Goal: Task Accomplishment & Management: Manage account settings

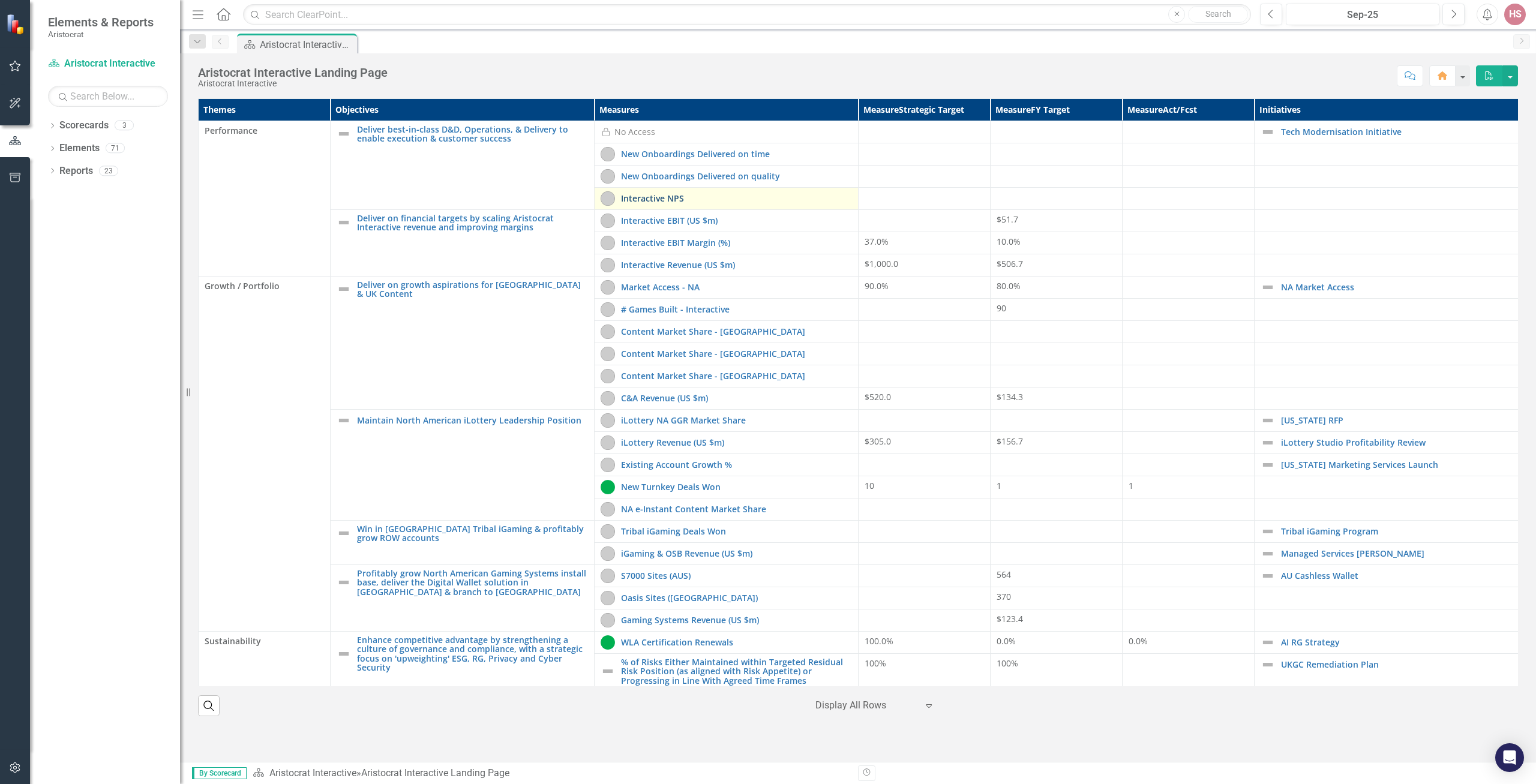
click at [645, 198] on link "Interactive NPS" at bounding box center [736, 198] width 231 height 9
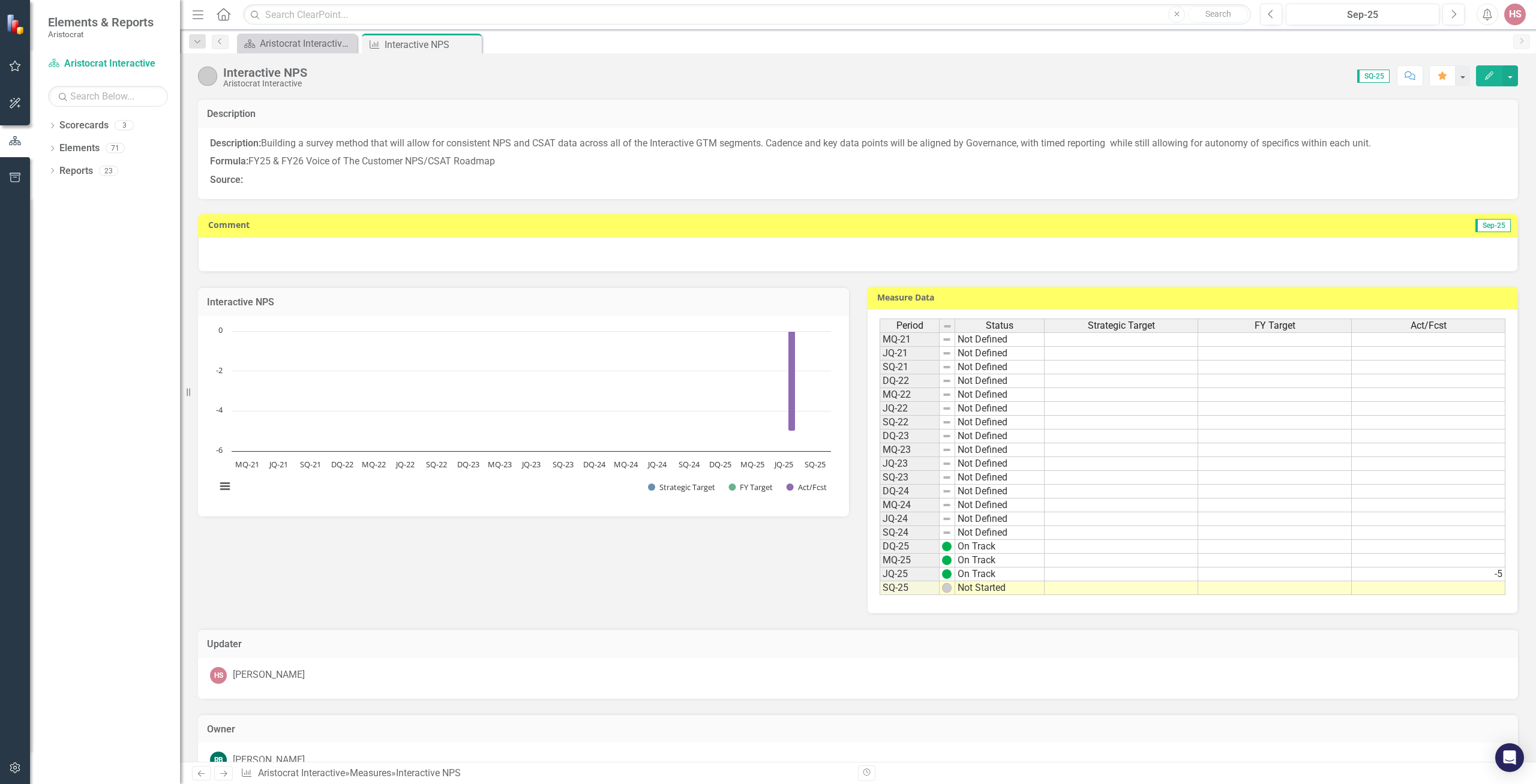
click at [1492, 74] on icon "button" at bounding box center [1489, 75] width 8 height 8
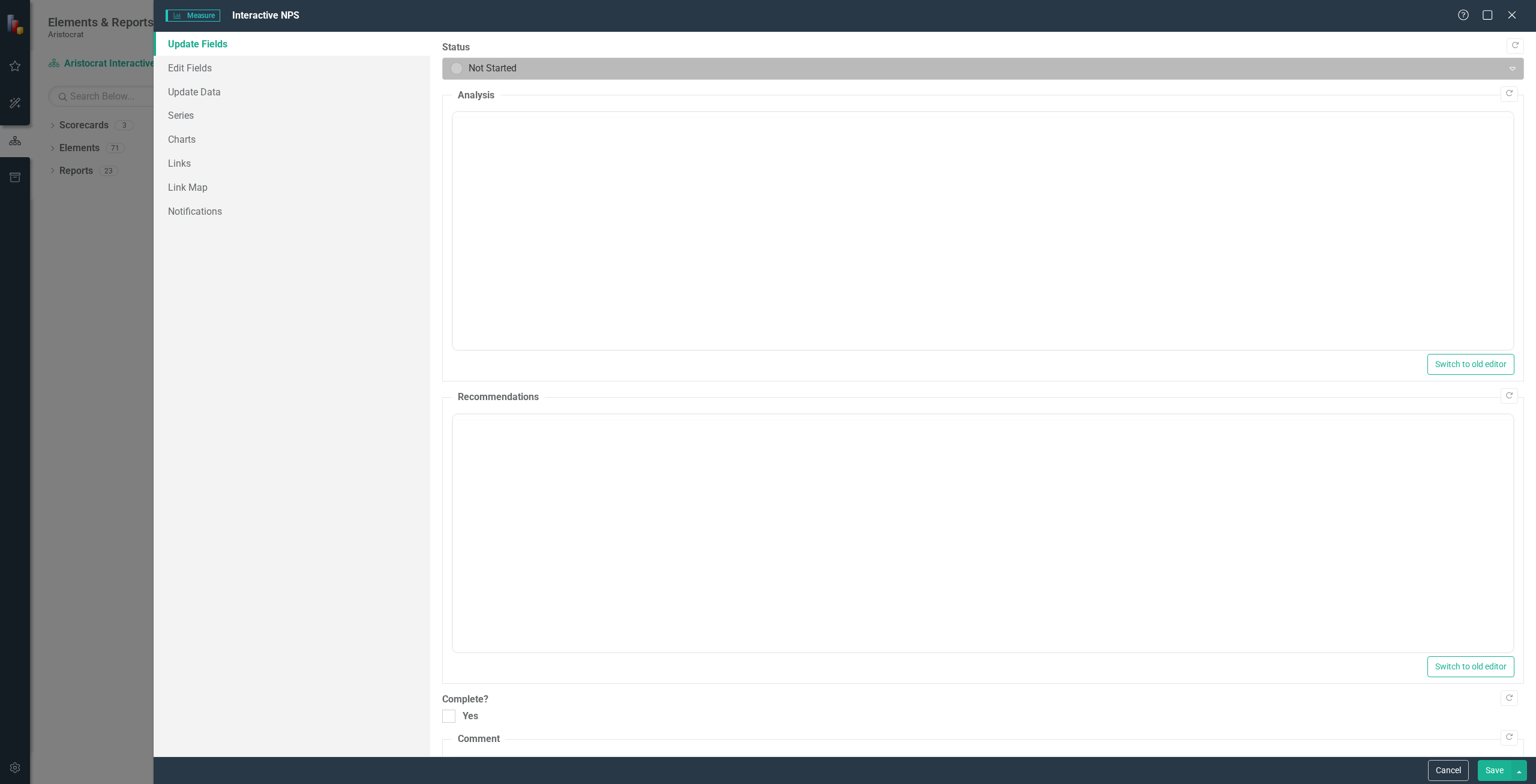
click at [563, 70] on div at bounding box center [973, 68] width 1046 height 16
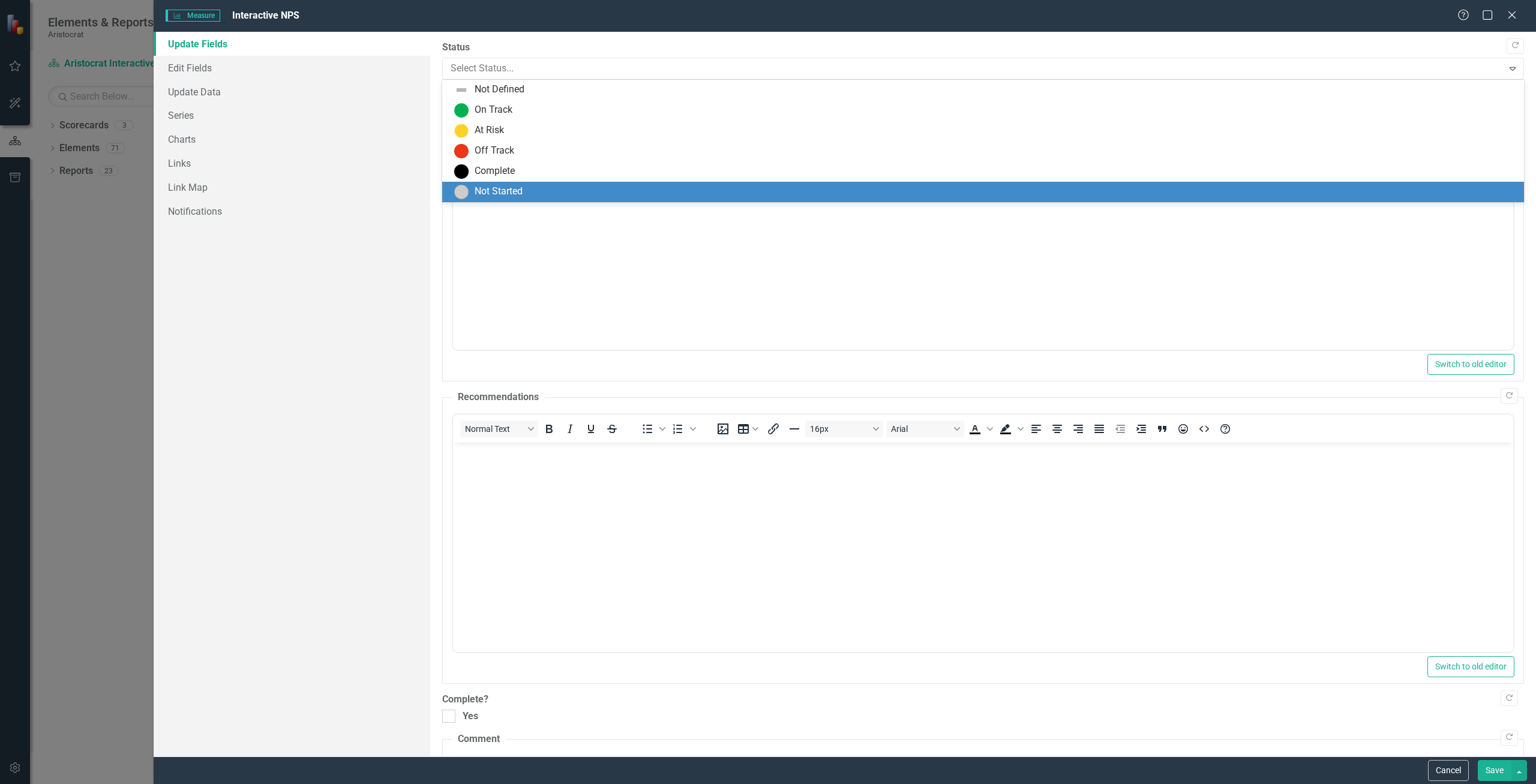
click at [501, 106] on div "On Track" at bounding box center [493, 110] width 38 height 14
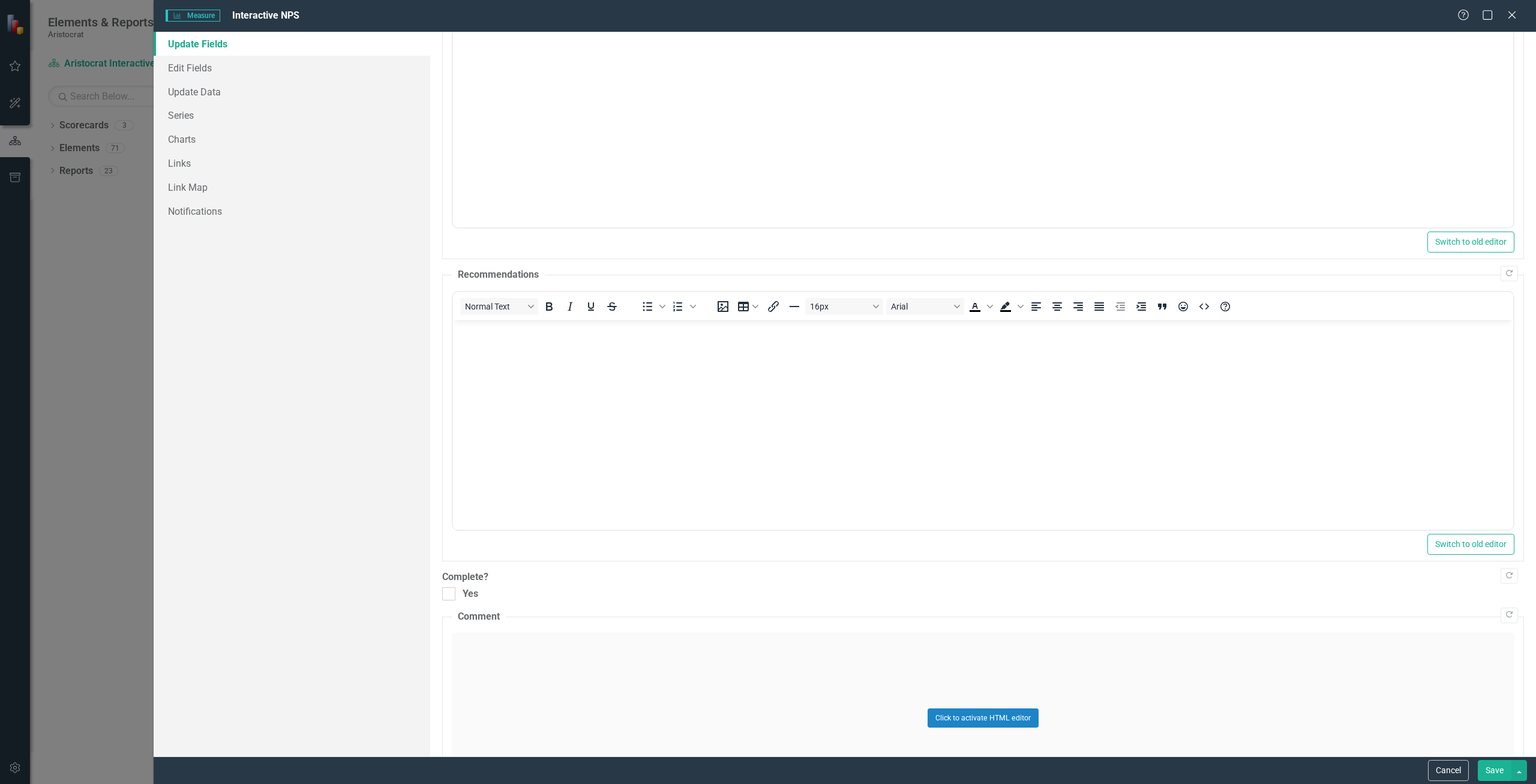
scroll to position [227, 0]
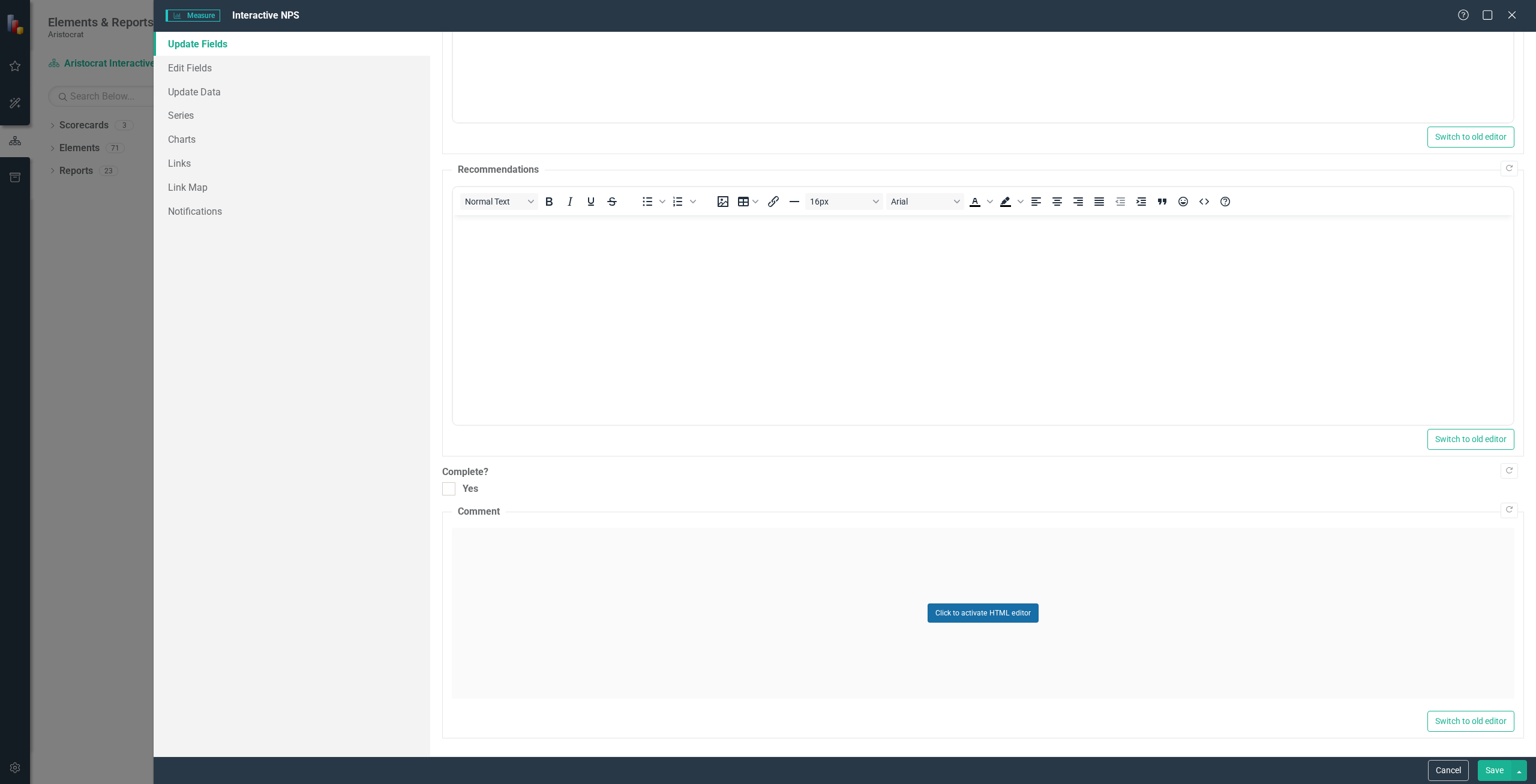
click at [1002, 611] on button "Click to activate HTML editor" at bounding box center [983, 613] width 111 height 19
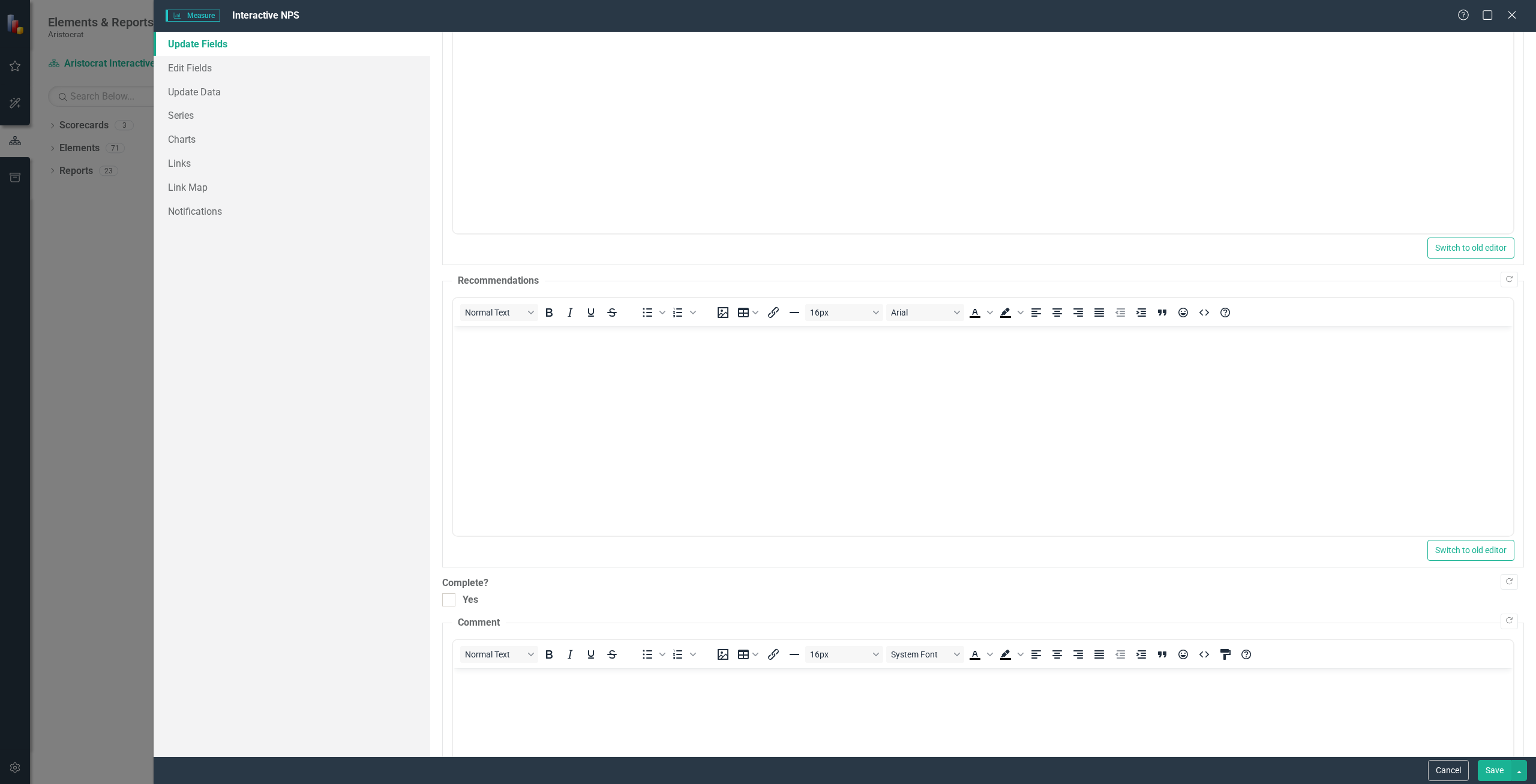
scroll to position [0, 0]
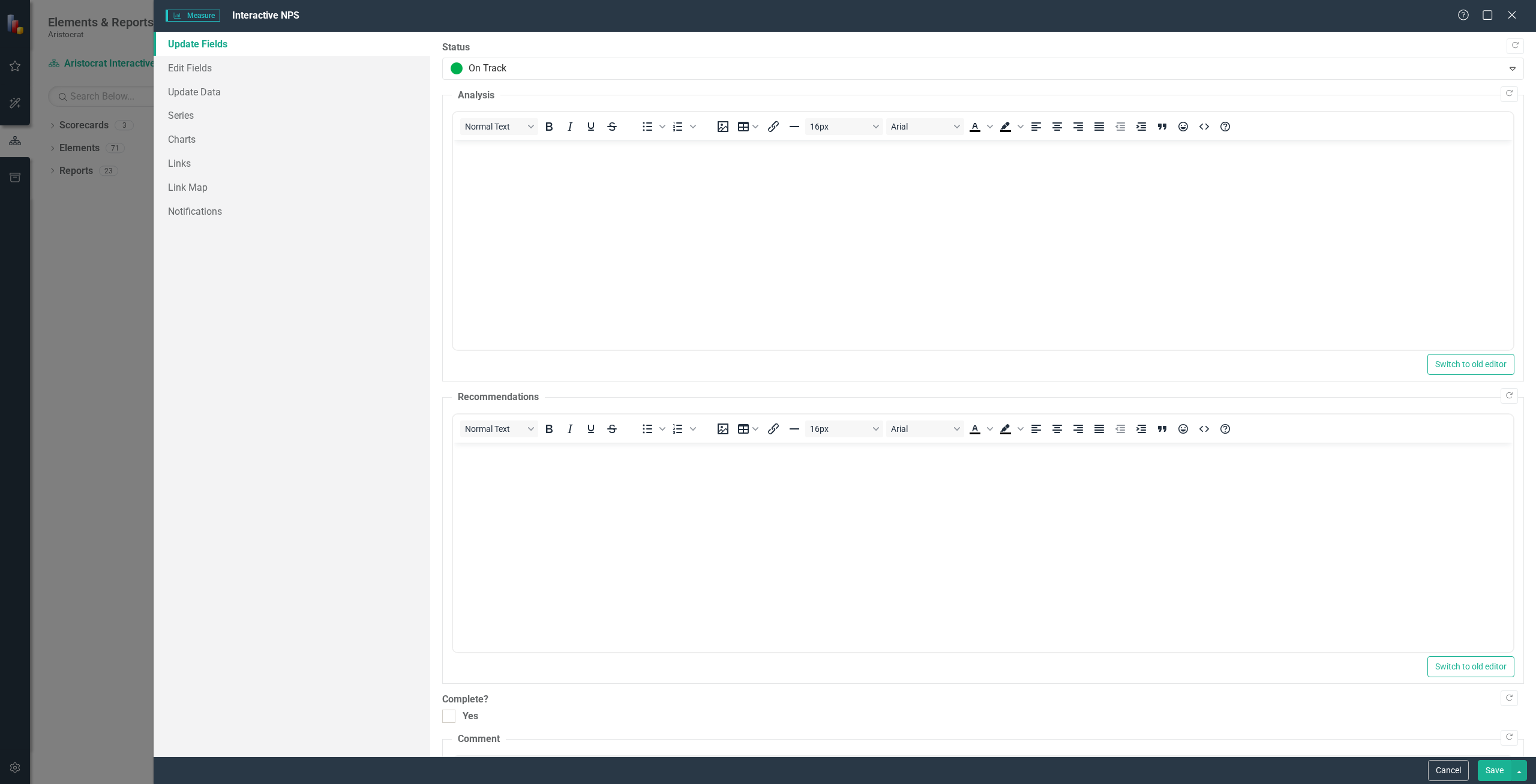
click at [1485, 771] on button "Save" at bounding box center [1495, 770] width 34 height 21
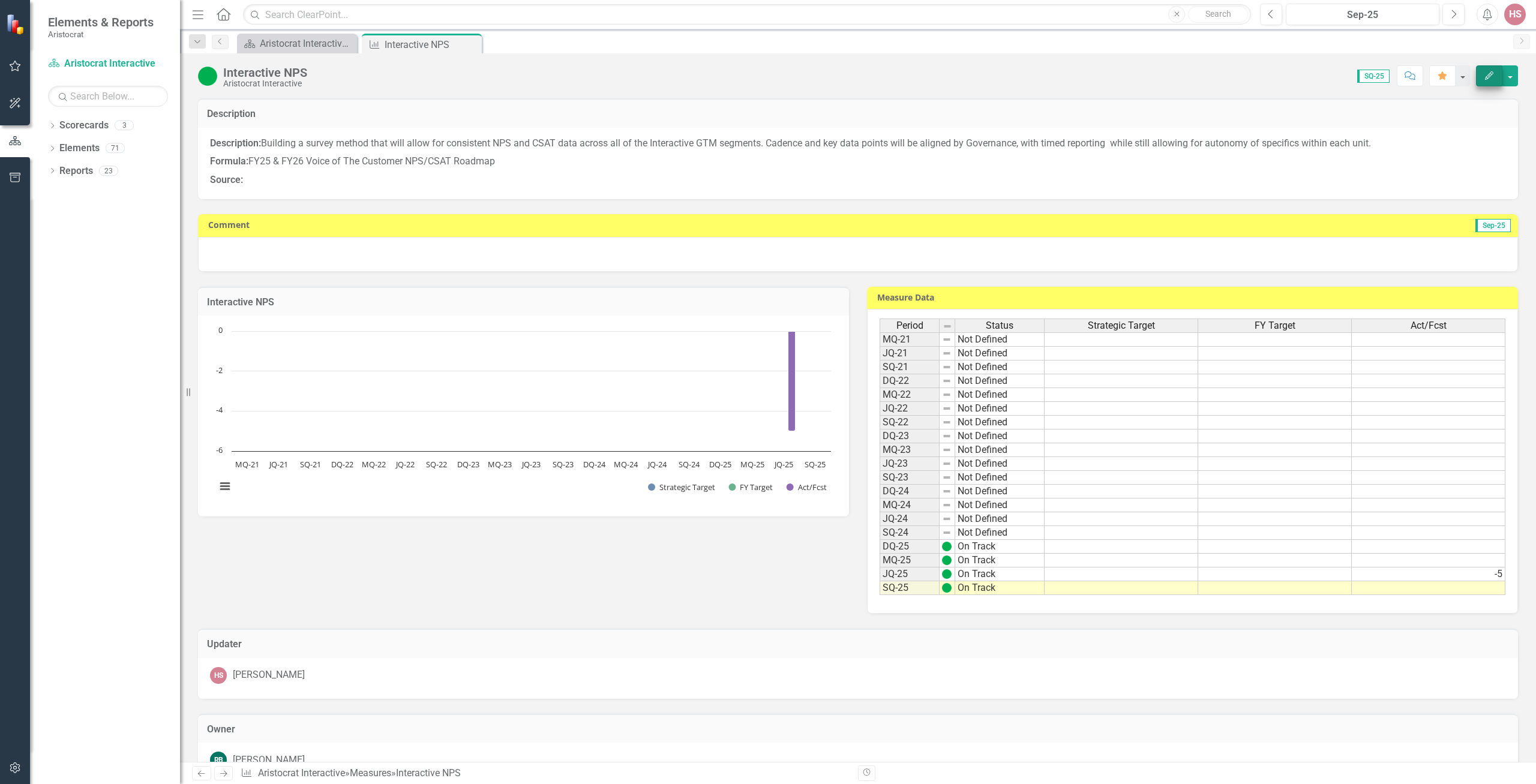
click at [1384, 752] on div "RB [PERSON_NAME]" at bounding box center [858, 760] width 1296 height 17
click at [1496, 81] on button "Edit" at bounding box center [1489, 75] width 26 height 21
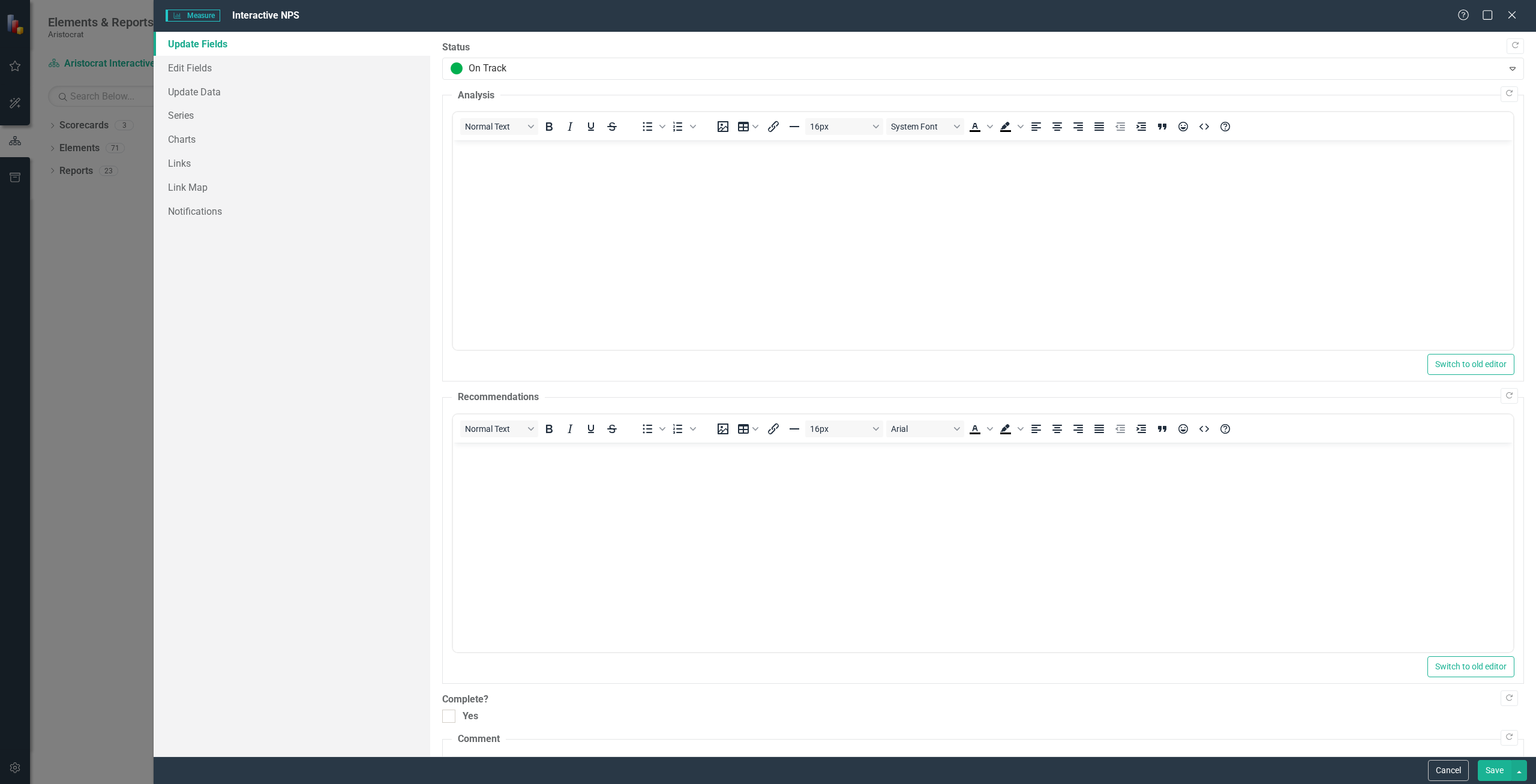
scroll to position [227, 0]
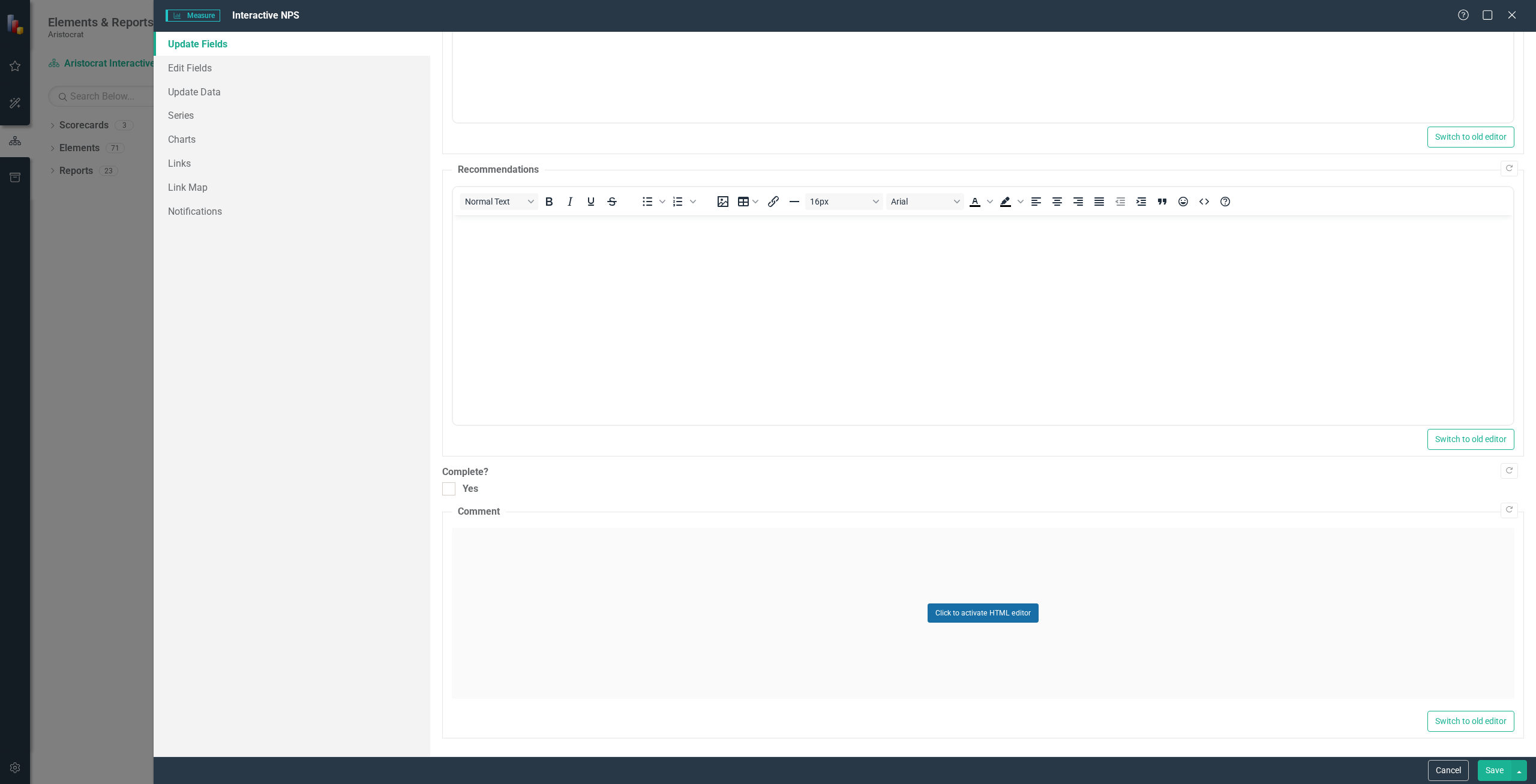
click at [980, 607] on button "Click to activate HTML editor" at bounding box center [983, 613] width 111 height 19
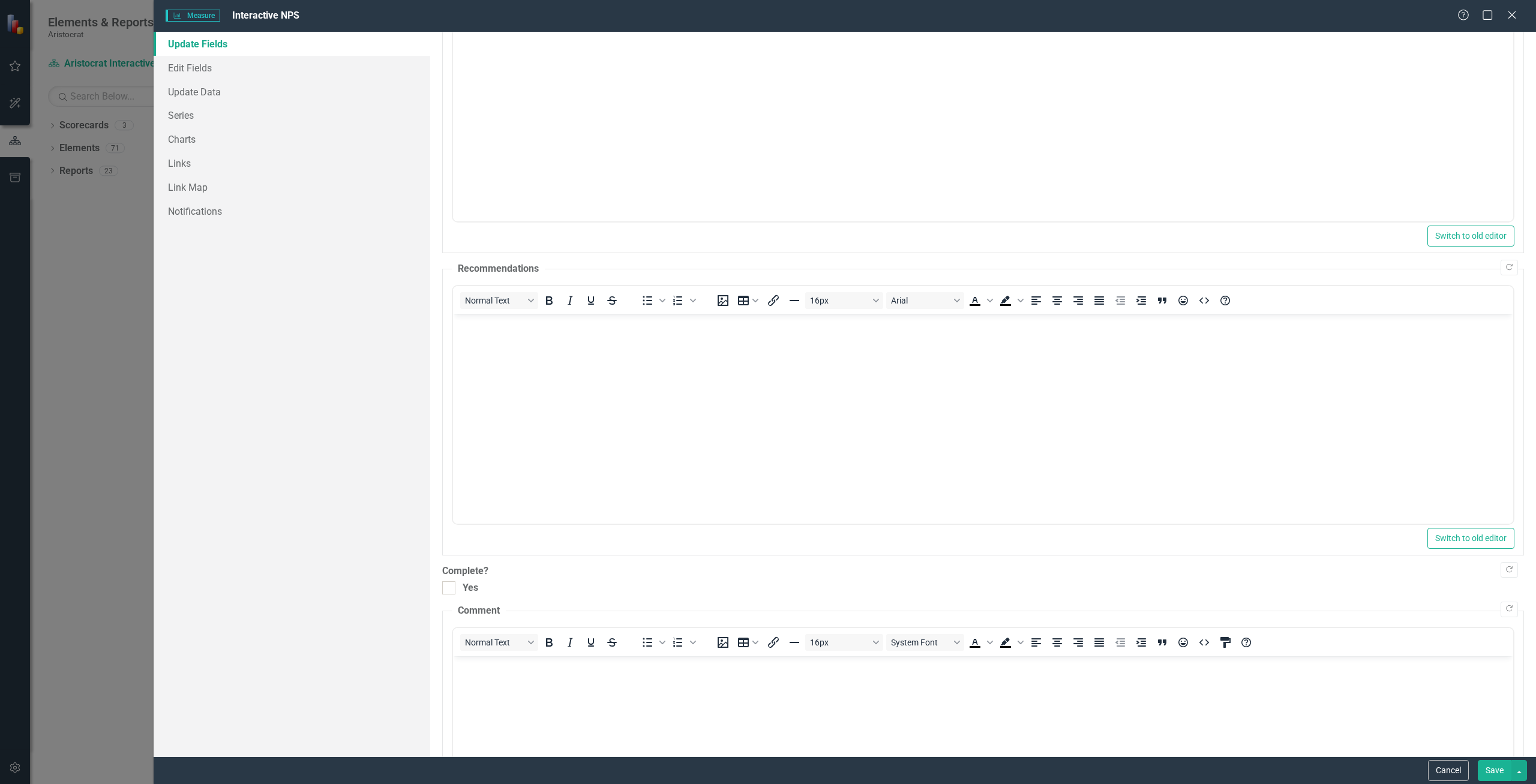
scroll to position [334, 0]
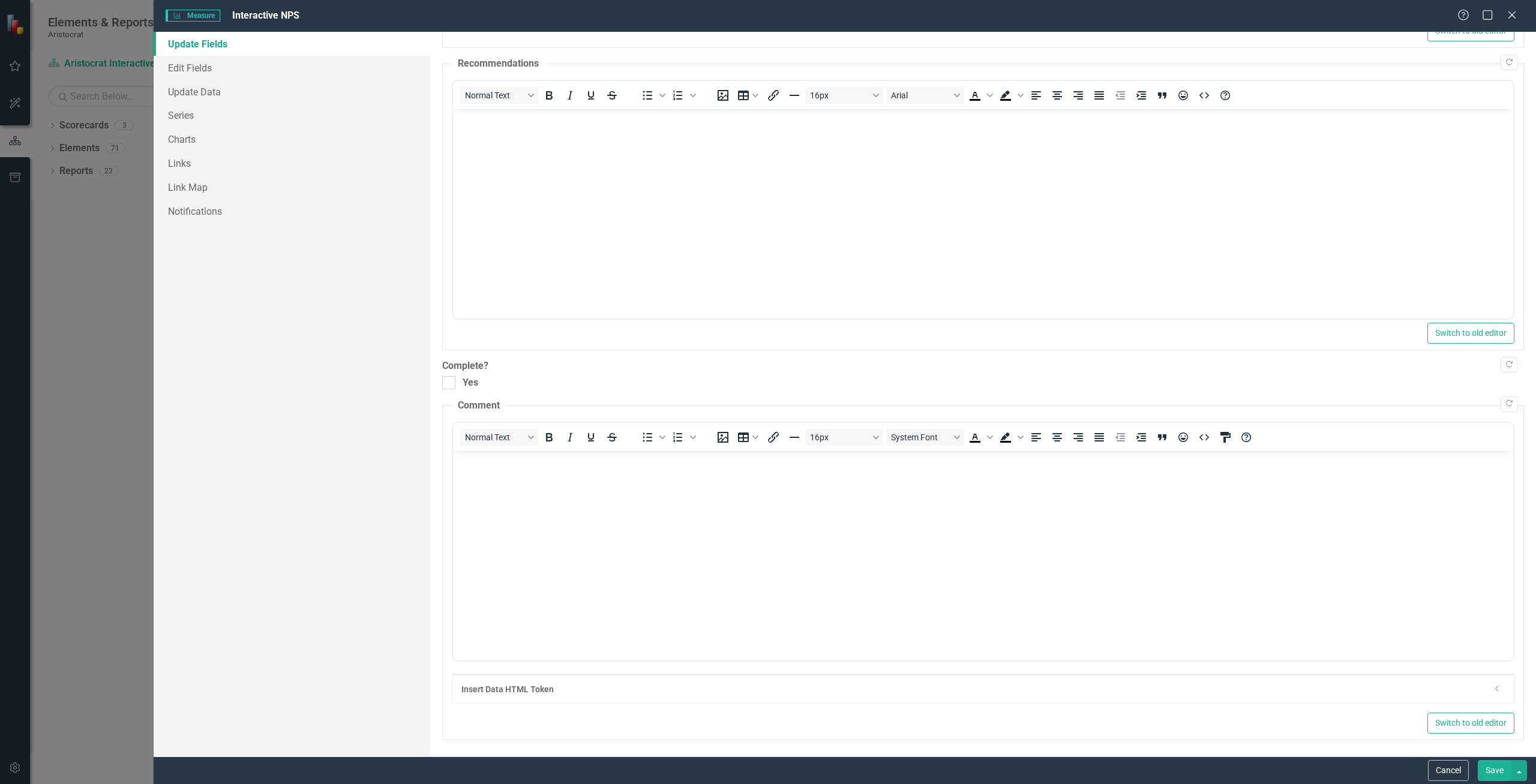
click at [685, 515] on body "Rich Text Area. Press ALT-0 for help." at bounding box center [982, 540] width 1060 height 180
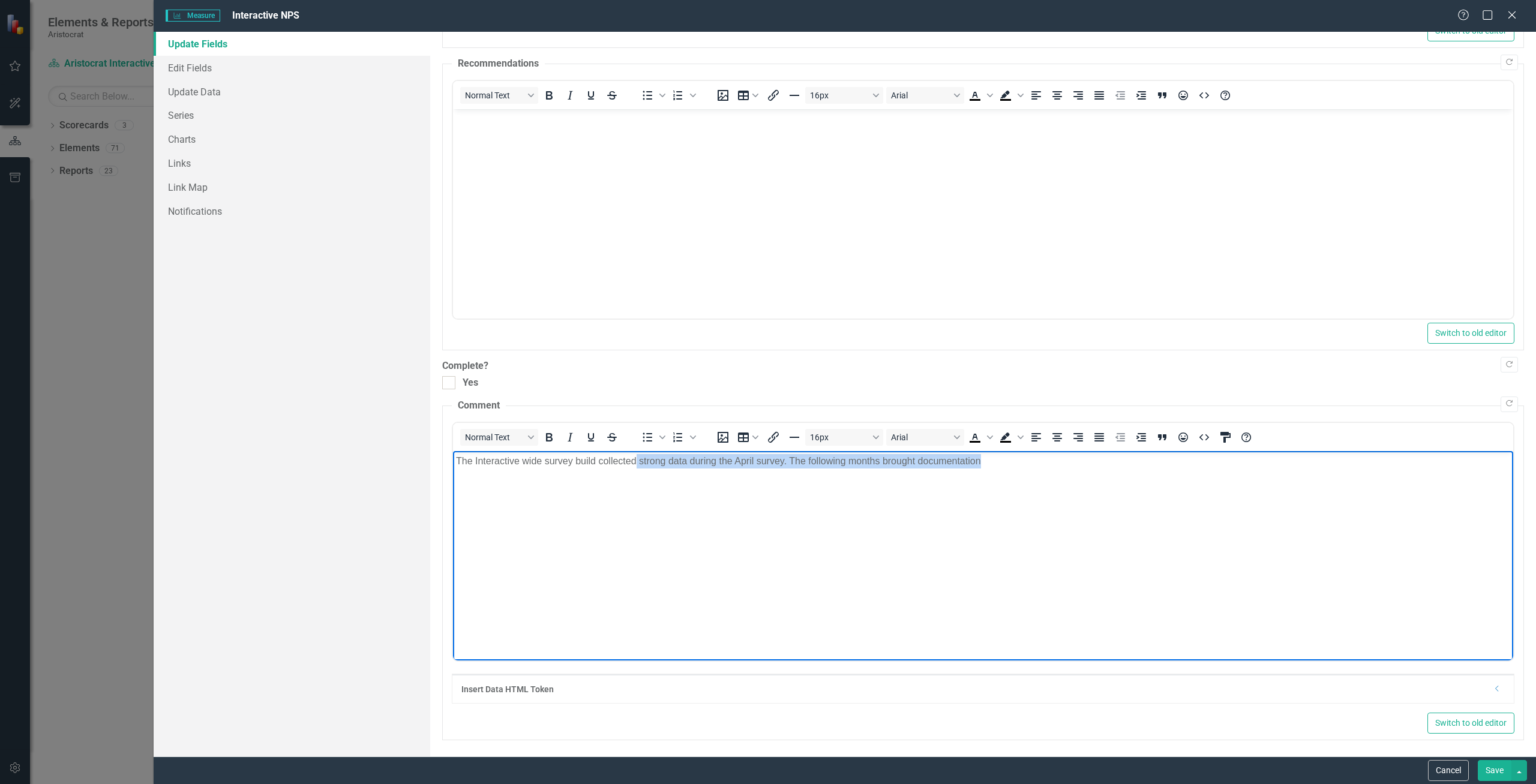
drag, startPoint x: 995, startPoint y: 462, endPoint x: 634, endPoint y: 452, distance: 361.1
click at [634, 452] on body "The Interactive wide survey build collected strong data during the April survey…" at bounding box center [982, 540] width 1060 height 180
drag, startPoint x: 461, startPoint y: 459, endPoint x: 438, endPoint y: 459, distance: 23.0
click at [452, 459] on html "The Interactive wide survey build collected" at bounding box center [982, 540] width 1060 height 180
click at [708, 463] on p "During SQ, the Interactive wide survey build collected" at bounding box center [983, 461] width 1055 height 14
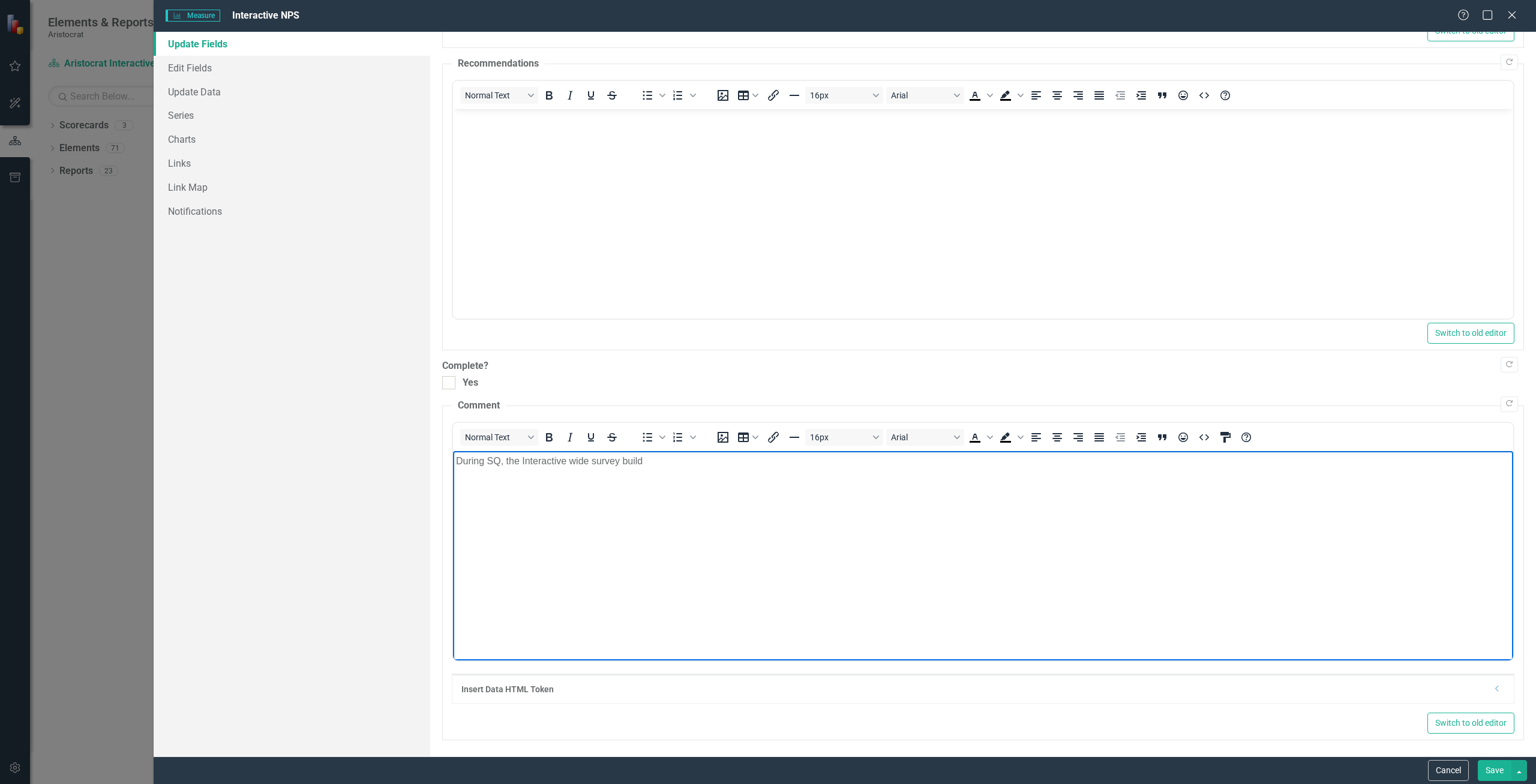
click at [517, 460] on p "During SQ, the Interactive wide survey build" at bounding box center [983, 461] width 1055 height 14
drag, startPoint x: 722, startPoint y: 461, endPoint x: 671, endPoint y: 452, distance: 51.8
click at [671, 452] on body "During SQ, the build of the Interactive wide survey build" at bounding box center [982, 540] width 1060 height 180
click at [1499, 770] on button "Save" at bounding box center [1495, 770] width 34 height 21
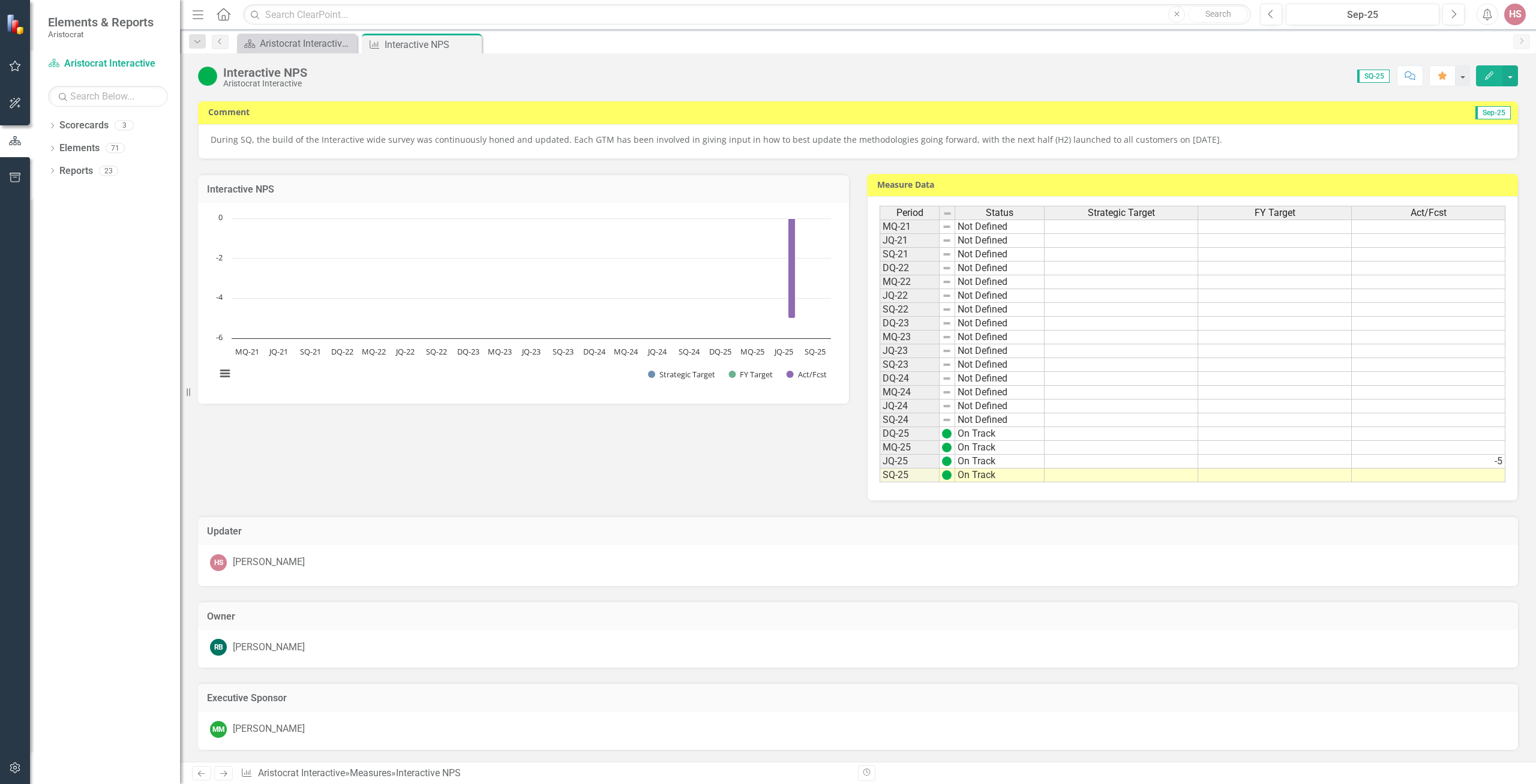
scroll to position [0, 0]
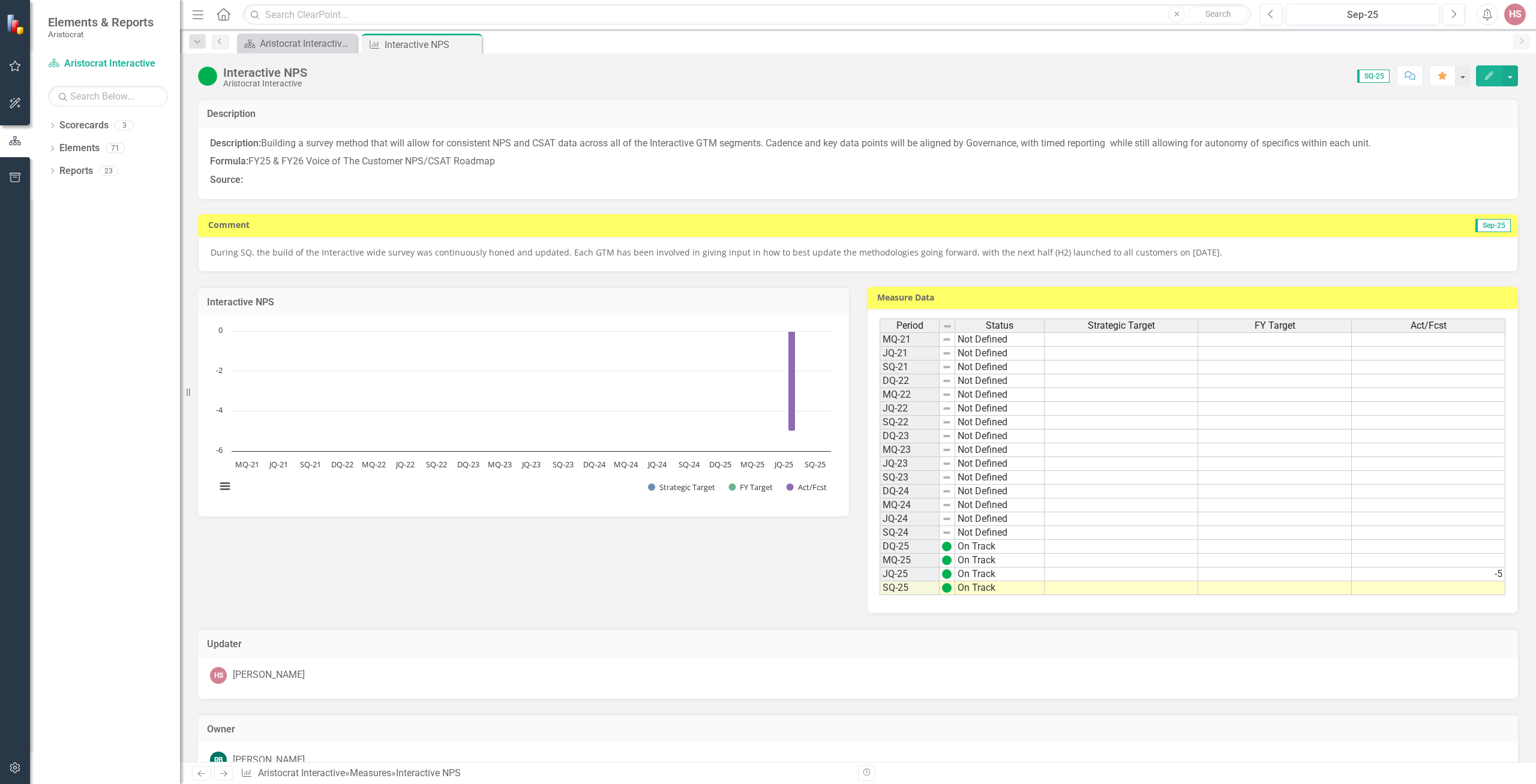
click at [1490, 79] on icon "Edit" at bounding box center [1489, 75] width 11 height 8
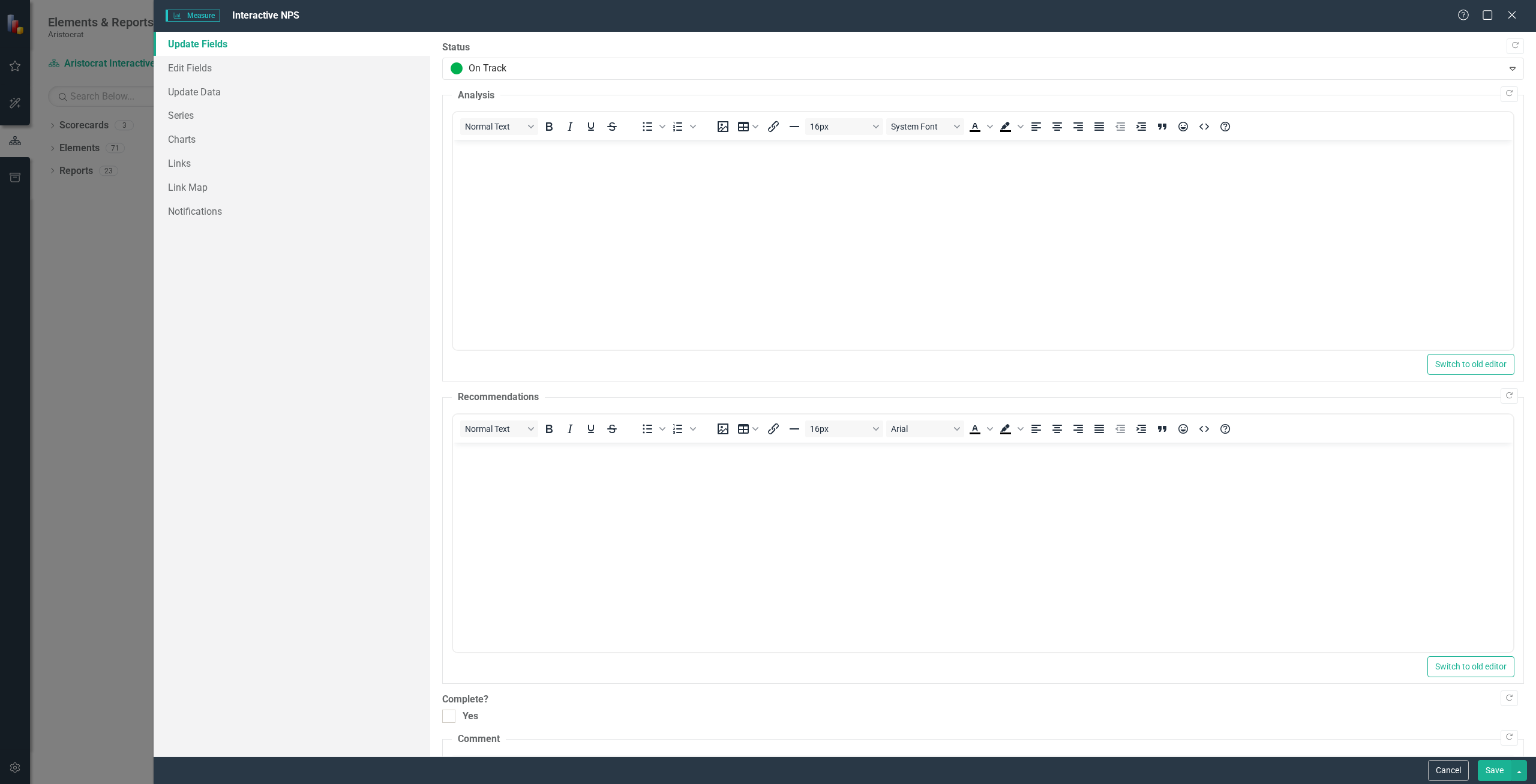
scroll to position [227, 0]
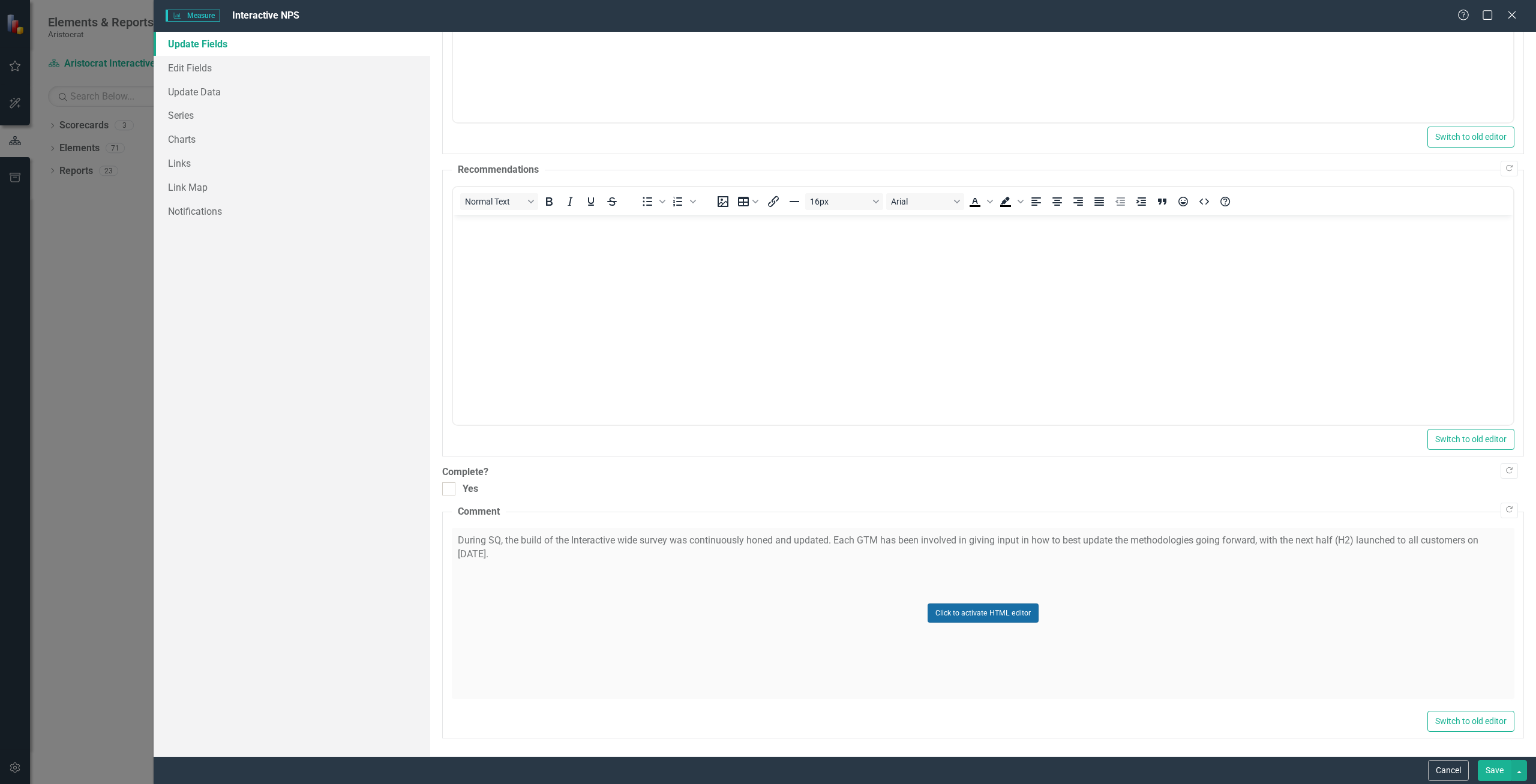
drag, startPoint x: 934, startPoint y: 608, endPoint x: 1121, endPoint y: 602, distance: 187.1
click at [934, 609] on button "Click to activate HTML editor" at bounding box center [983, 613] width 111 height 19
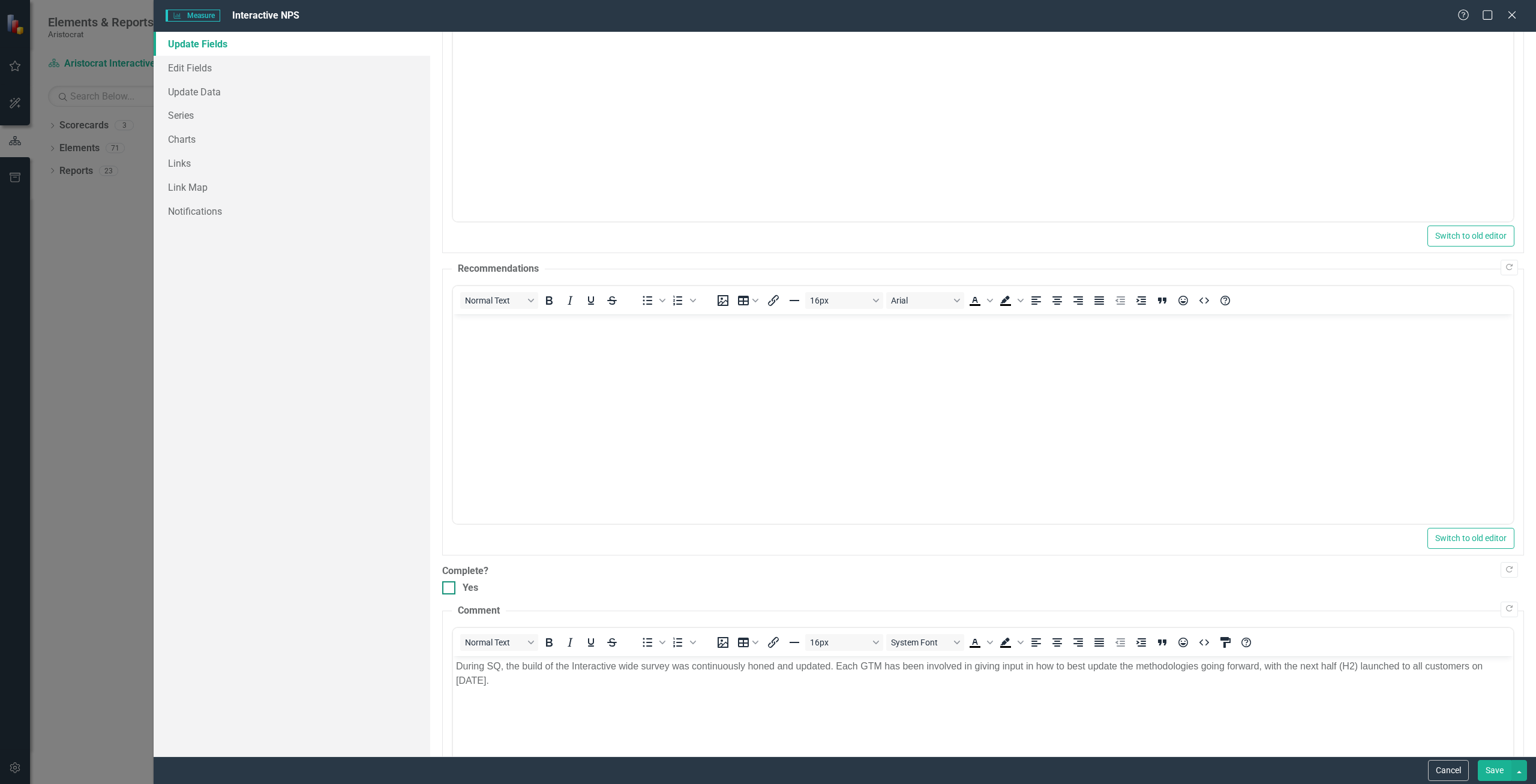
scroll to position [0, 0]
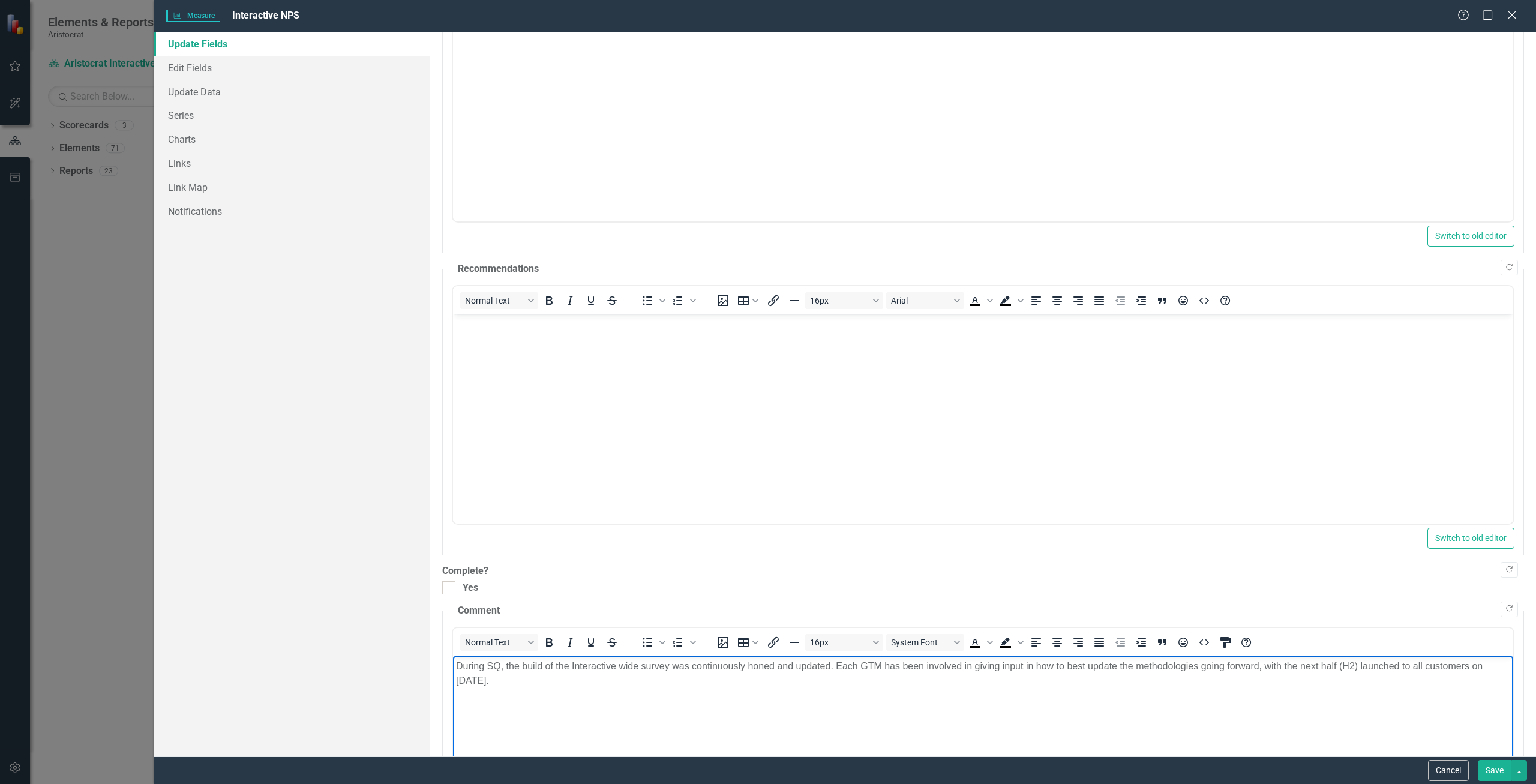
click at [1399, 663] on p "During SQ, the build of the Interactive wide survey was continuously honed and …" at bounding box center [983, 673] width 1055 height 29
drag, startPoint x: 1500, startPoint y: 774, endPoint x: 1497, endPoint y: 767, distance: 7.6
click at [1500, 773] on button "Save" at bounding box center [1495, 770] width 34 height 21
